Goal: Task Accomplishment & Management: Manage account settings

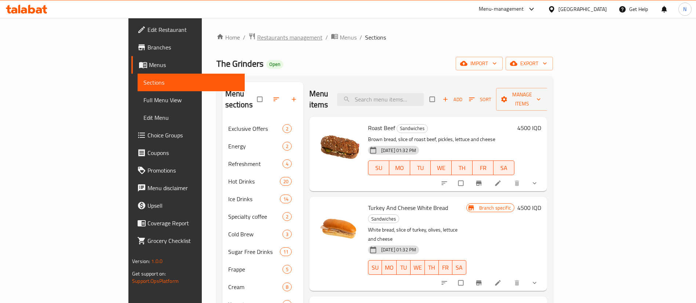
click at [257, 40] on span "Restaurants management" at bounding box center [289, 37] width 65 height 9
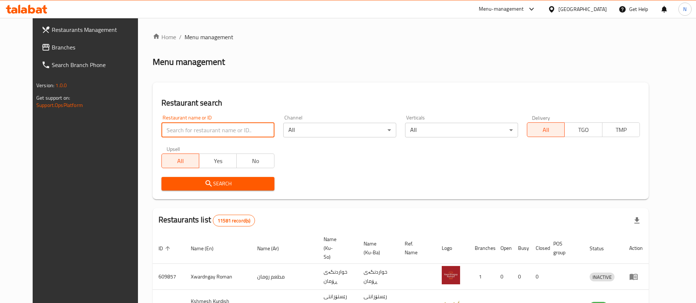
click at [213, 127] on input "search" at bounding box center [217, 130] width 113 height 15
type input "laila"
click button "Search" at bounding box center [217, 184] width 113 height 14
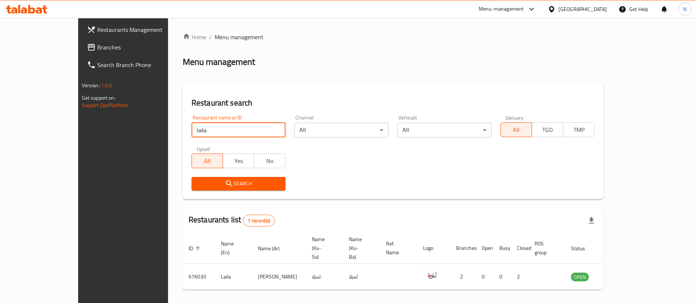
scroll to position [10, 0]
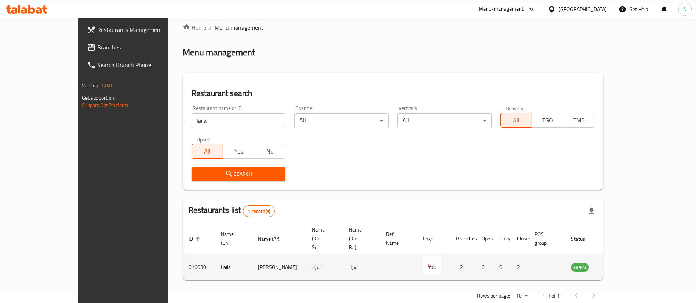
click at [628, 257] on td "enhanced table" at bounding box center [615, 267] width 25 height 26
click at [618, 263] on icon "enhanced table" at bounding box center [613, 267] width 9 height 9
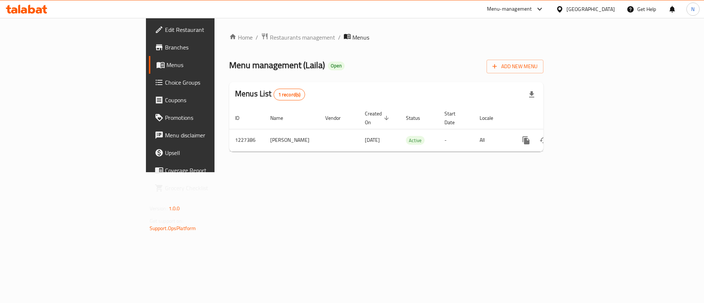
click at [149, 40] on link "Branches" at bounding box center [206, 47] width 115 height 18
